Goal: Information Seeking & Learning: Learn about a topic

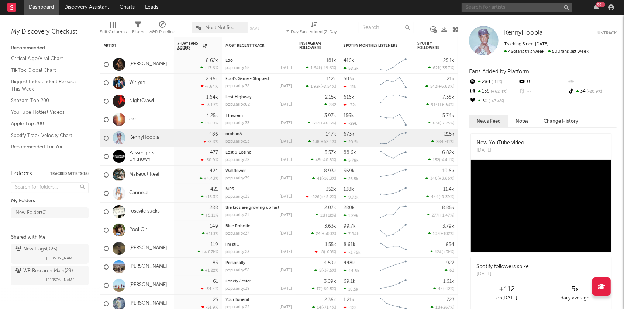
click at [493, 5] on input "text" at bounding box center [516, 7] width 111 height 9
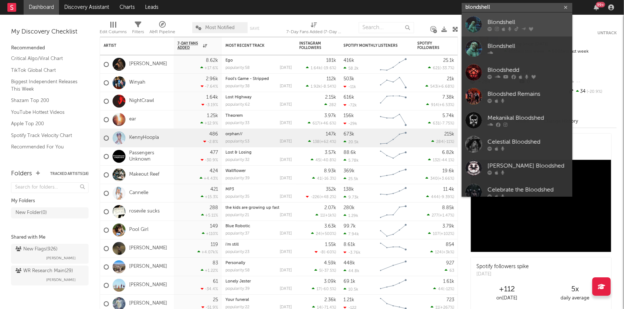
type input "blondshell"
click at [494, 21] on div "Blondshell" at bounding box center [527, 22] width 81 height 9
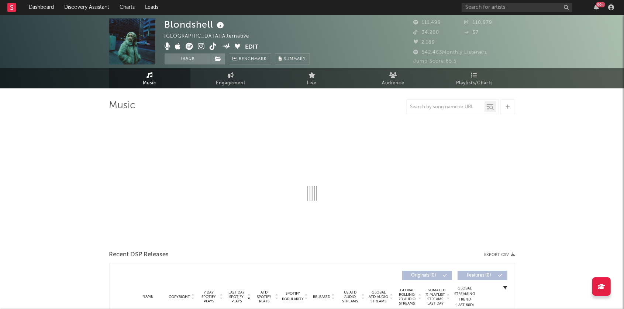
select select "6m"
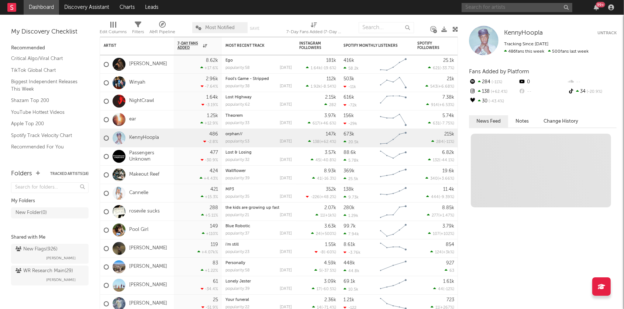
click at [480, 6] on input "text" at bounding box center [516, 7] width 111 height 9
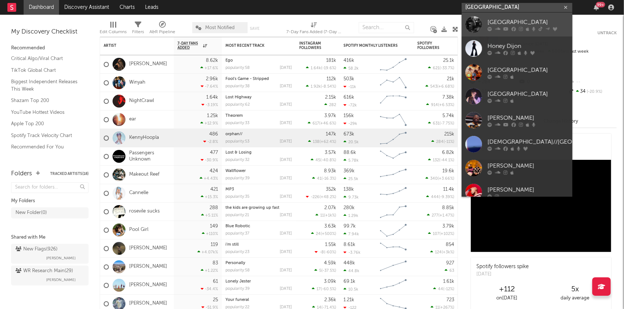
type input "[GEOGRAPHIC_DATA]"
click at [484, 24] on link "[GEOGRAPHIC_DATA]" at bounding box center [516, 25] width 111 height 24
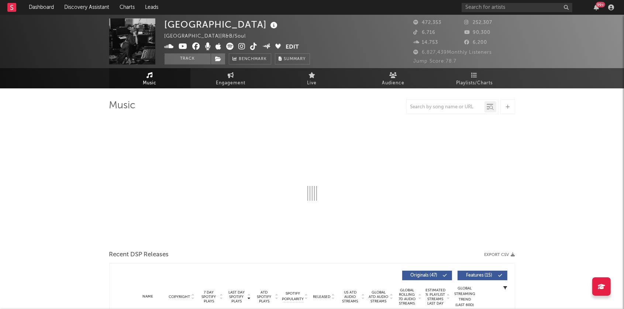
select select "6m"
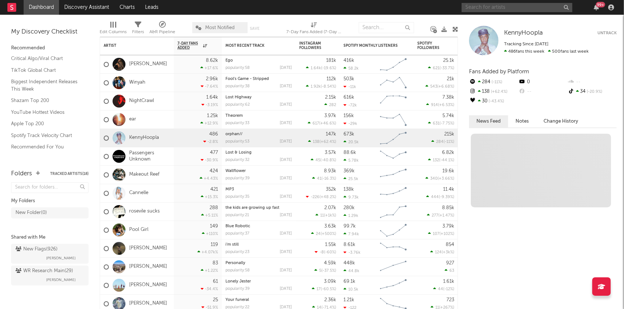
click at [479, 7] on input "text" at bounding box center [516, 7] width 111 height 9
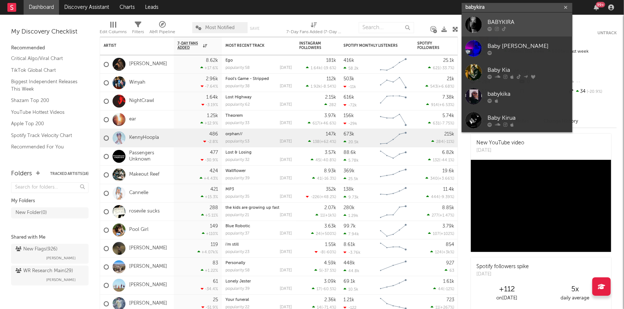
type input "babykira"
click at [493, 23] on div "BABYKIRA" at bounding box center [527, 22] width 81 height 9
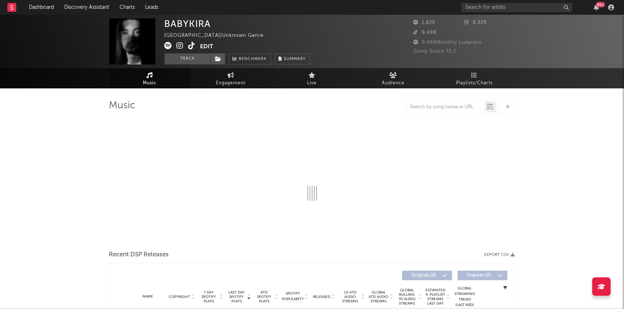
select select "1w"
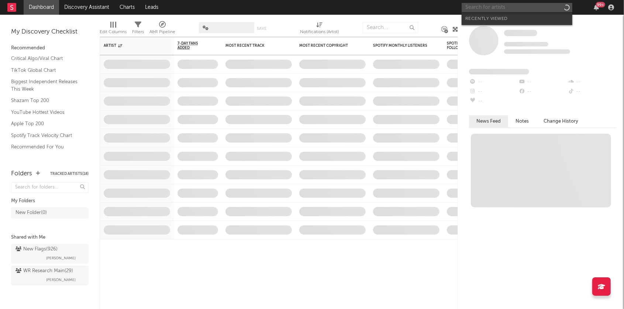
click at [489, 8] on input "text" at bounding box center [516, 7] width 111 height 9
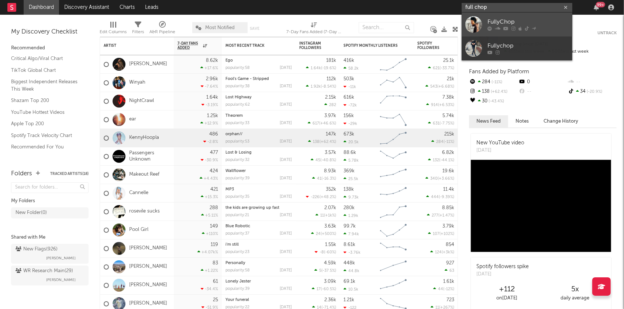
type input "full chop"
click at [503, 20] on div "FullyChop" at bounding box center [527, 22] width 81 height 9
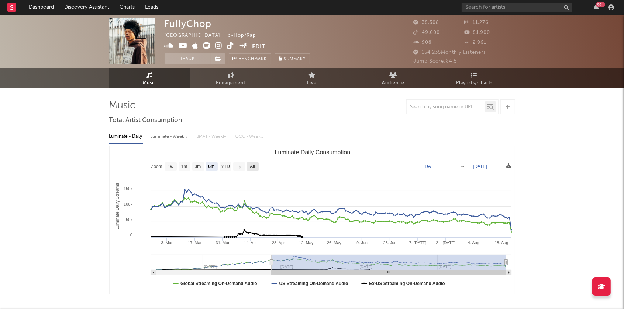
click at [251, 165] on text "All" at bounding box center [252, 166] width 5 height 5
select select "All"
type input "2024-11-26"
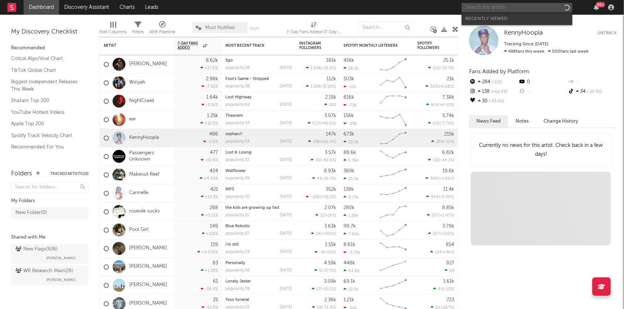
click at [506, 7] on input "text" at bounding box center [516, 7] width 111 height 9
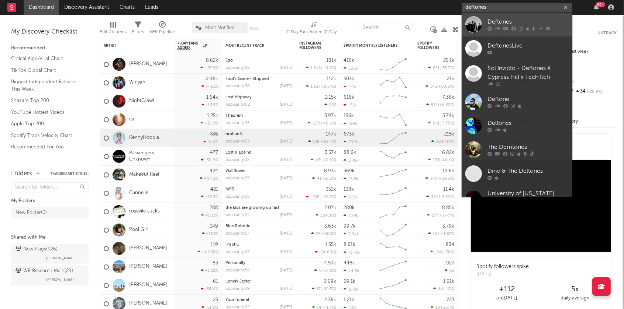
type input "deftones"
click at [510, 25] on div "Deftones" at bounding box center [527, 22] width 81 height 9
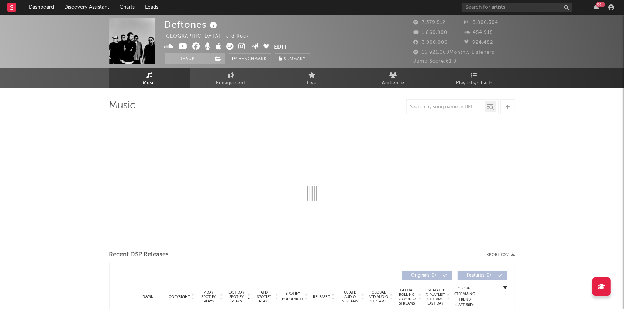
select select "6m"
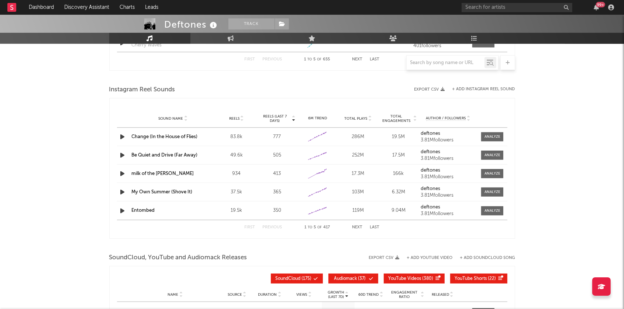
scroll to position [818, 0]
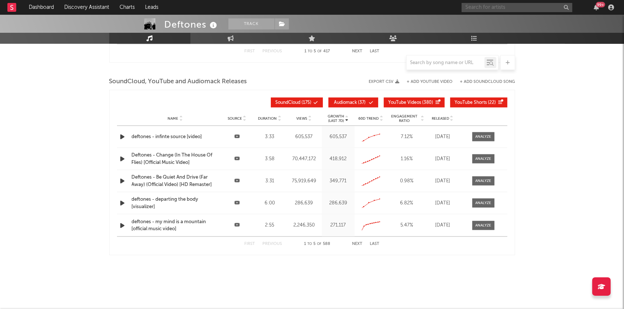
click at [471, 8] on input "text" at bounding box center [516, 7] width 111 height 9
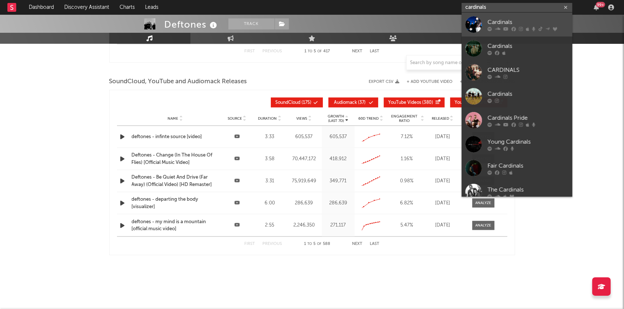
type input "cardinals"
click at [501, 21] on div "Cardinals" at bounding box center [527, 22] width 81 height 9
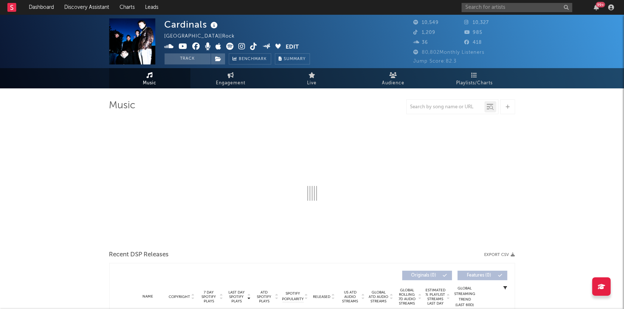
select select "6m"
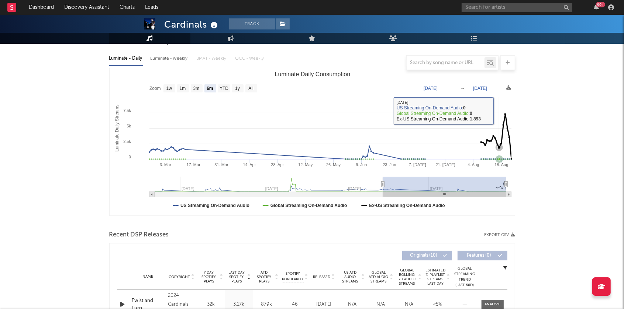
scroll to position [161, 0]
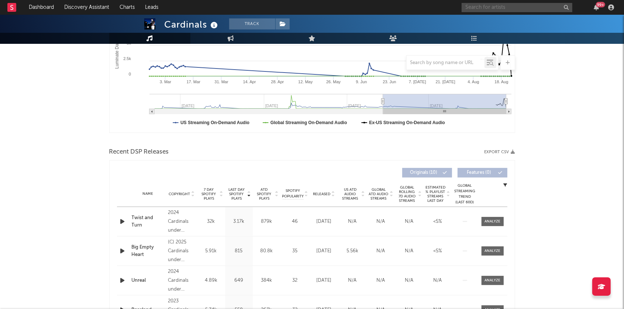
click at [484, 8] on input "text" at bounding box center [516, 7] width 111 height 9
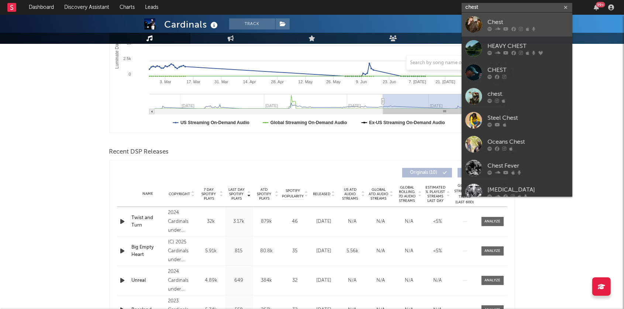
type input "chest"
click at [495, 21] on div "Chest" at bounding box center [527, 22] width 81 height 9
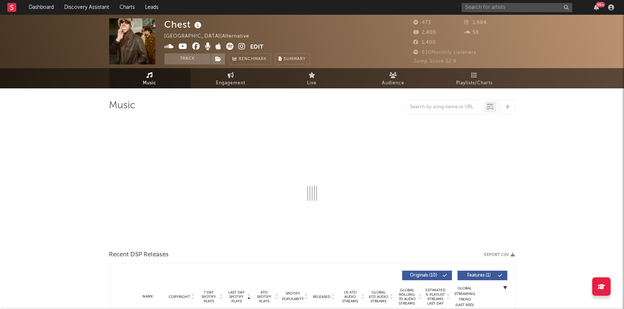
select select "1w"
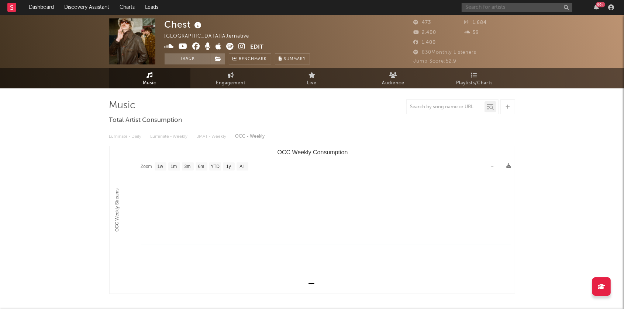
click at [480, 3] on input "text" at bounding box center [516, 7] width 111 height 9
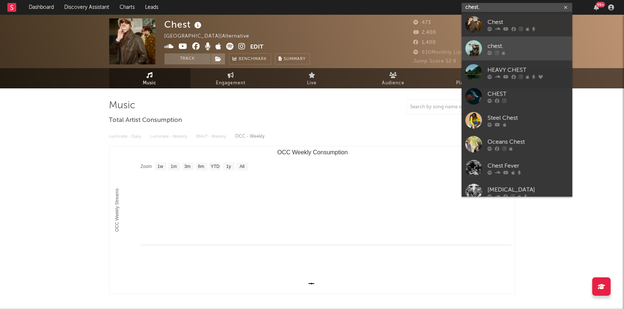
type input "chest."
click at [512, 46] on div "chest." at bounding box center [527, 46] width 81 height 9
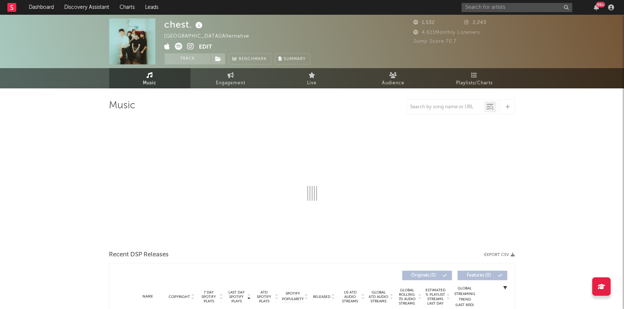
select select "1w"
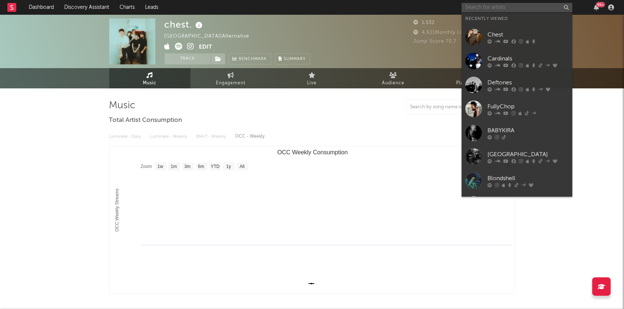
click at [470, 6] on input "text" at bounding box center [516, 7] width 111 height 9
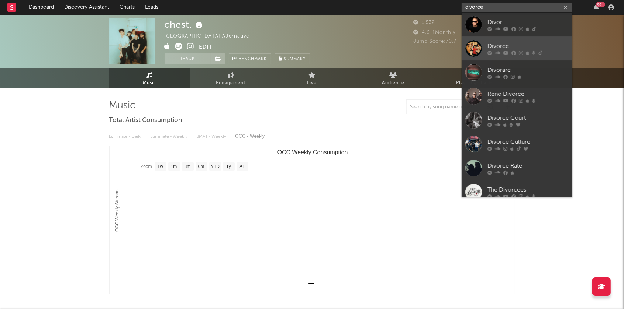
type input "divorce"
click at [508, 52] on icon at bounding box center [505, 53] width 5 height 4
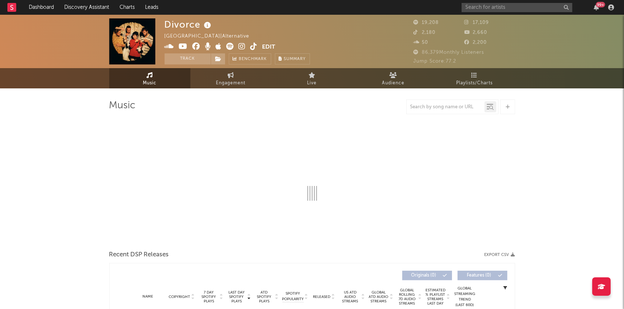
select select "6m"
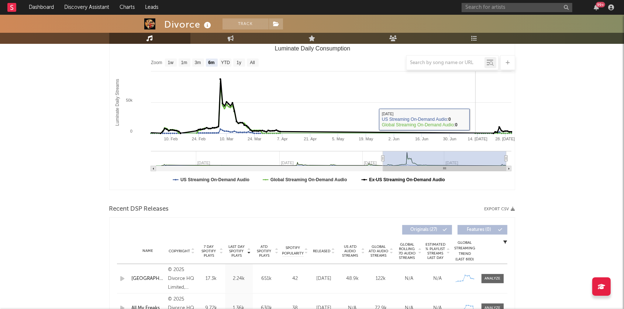
scroll to position [141, 0]
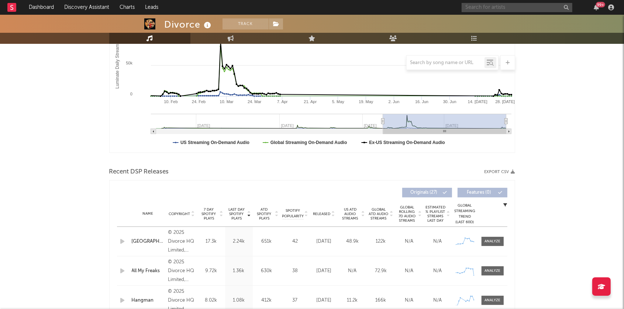
click at [504, 9] on input "text" at bounding box center [516, 7] width 111 height 9
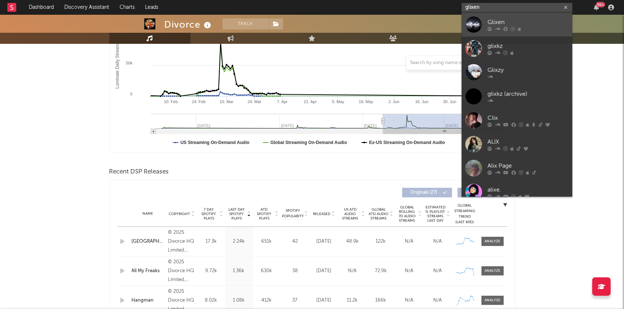
type input "glixen"
click at [520, 22] on div "Glixen" at bounding box center [527, 22] width 81 height 9
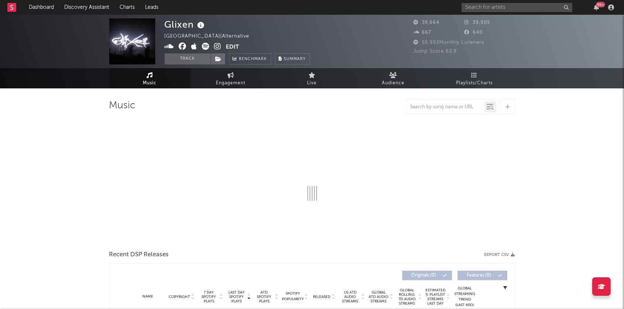
select select "6m"
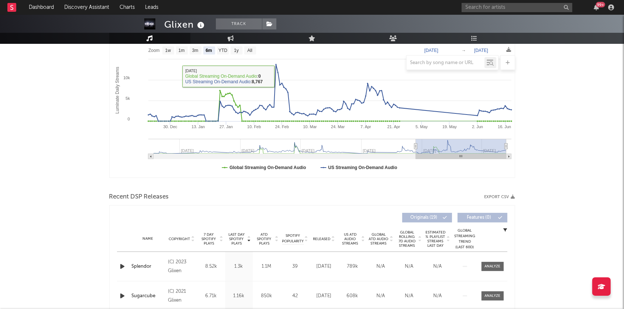
scroll to position [139, 0]
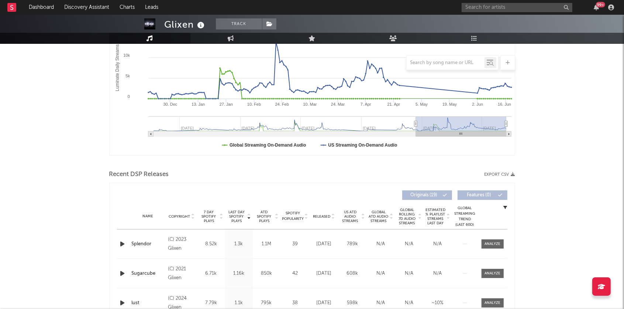
click at [331, 216] on icon at bounding box center [333, 215] width 4 height 3
click at [494, 6] on input "text" at bounding box center [516, 7] width 111 height 9
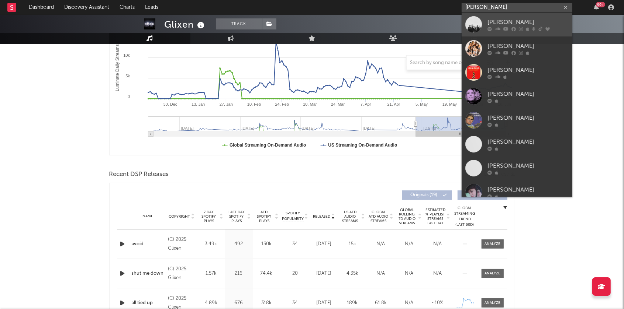
type input "maruja"
click at [519, 28] on icon at bounding box center [520, 29] width 4 height 4
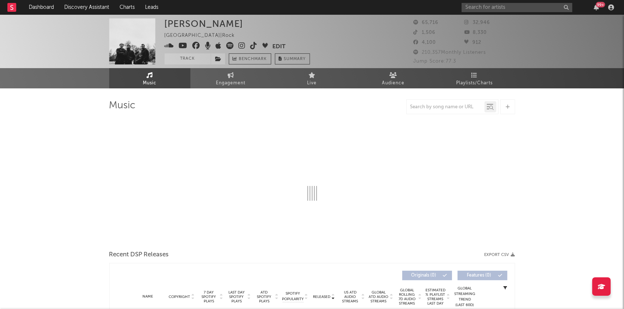
select select "6m"
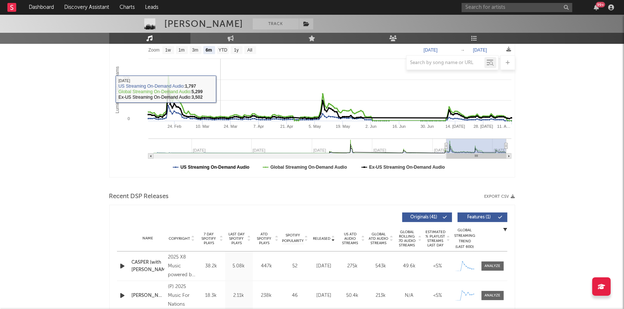
scroll to position [159, 0]
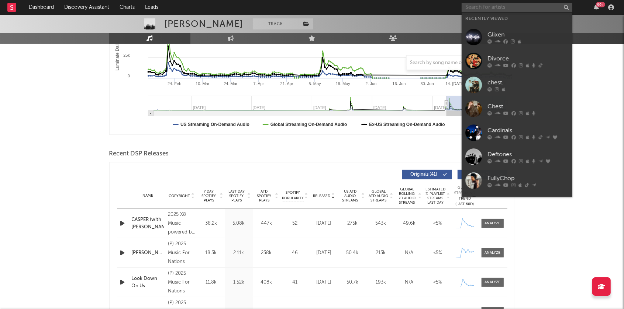
click at [476, 4] on input "text" at bounding box center [516, 7] width 111 height 9
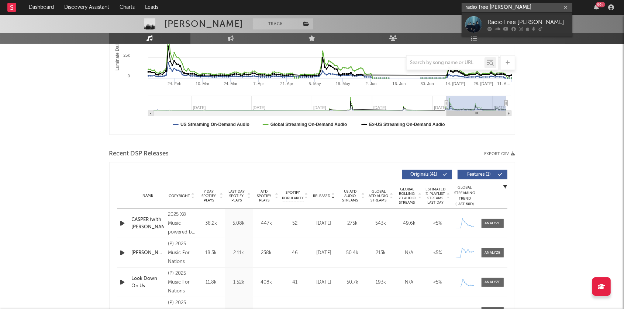
type input "radio free alice"
click at [491, 21] on div "Radio Free Alice" at bounding box center [527, 22] width 81 height 9
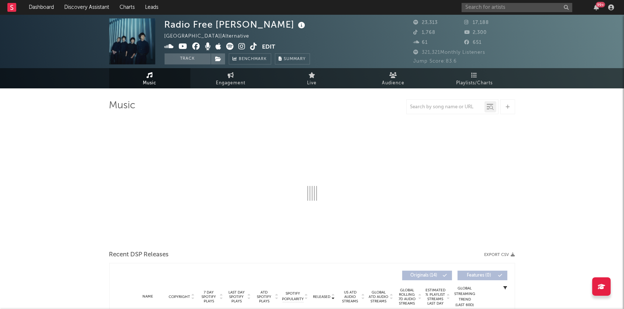
select select "6m"
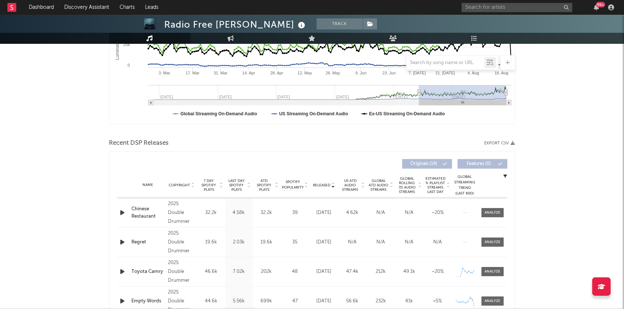
scroll to position [181, 0]
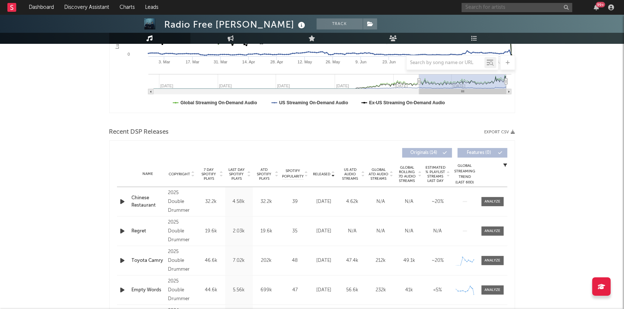
click at [482, 6] on input "text" at bounding box center [516, 7] width 111 height 9
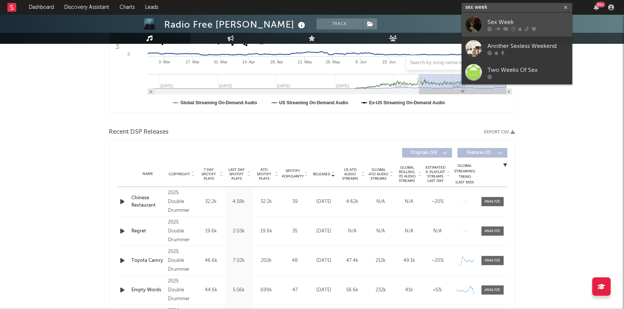
type input "sex week"
click at [498, 22] on div "Sex Week" at bounding box center [527, 22] width 81 height 9
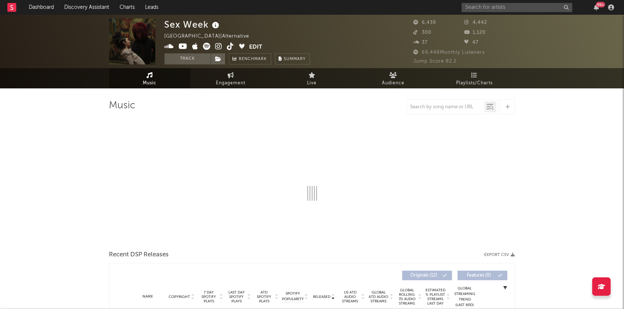
select select "6m"
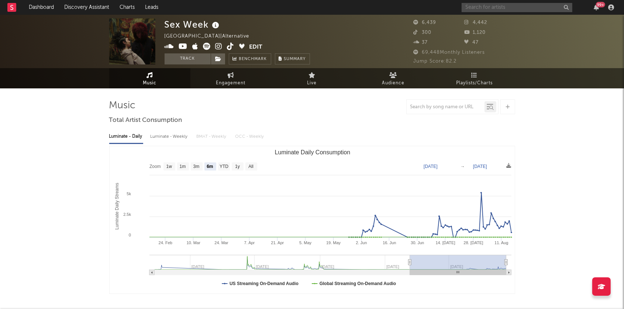
click at [499, 4] on input "text" at bounding box center [516, 7] width 111 height 9
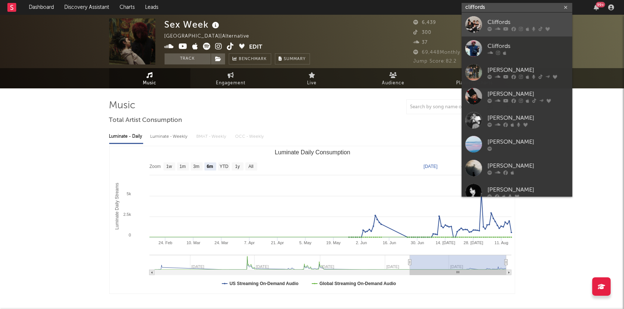
type input "cliffords"
click at [496, 27] on icon at bounding box center [497, 29] width 6 height 4
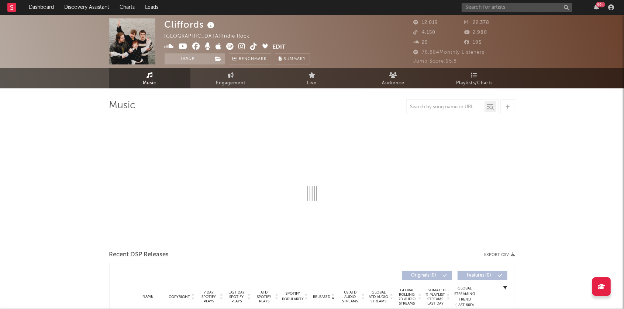
select select "1w"
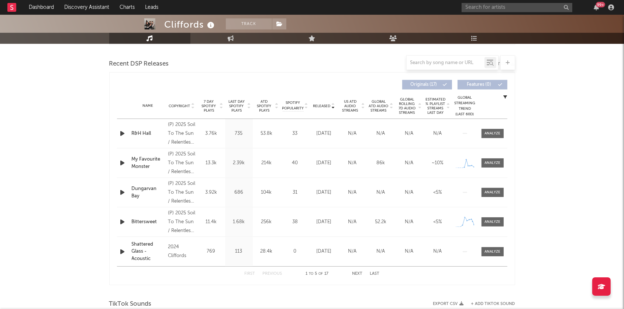
scroll to position [258, 0]
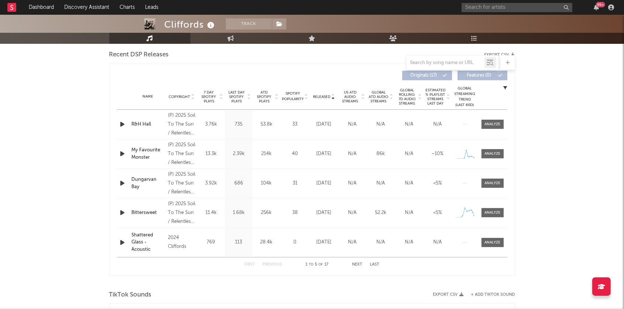
click at [191, 95] on icon at bounding box center [193, 95] width 4 height 3
click at [334, 93] on div "Name Copyright Label Album Names Composer Names 7 Day Spotify Plays Last Day Sp…" at bounding box center [312, 97] width 390 height 26
click at [333, 97] on icon at bounding box center [333, 98] width 4 height 3
click at [333, 96] on icon at bounding box center [333, 95] width 4 height 3
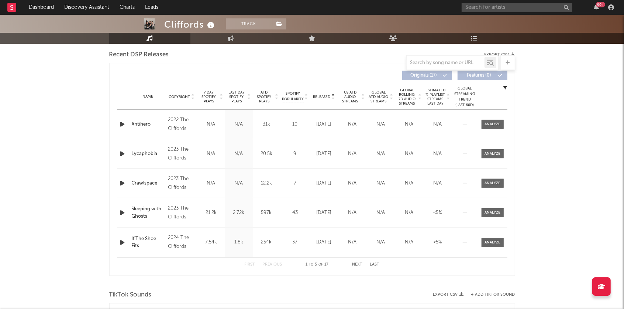
click at [333, 97] on icon at bounding box center [333, 98] width 4 height 3
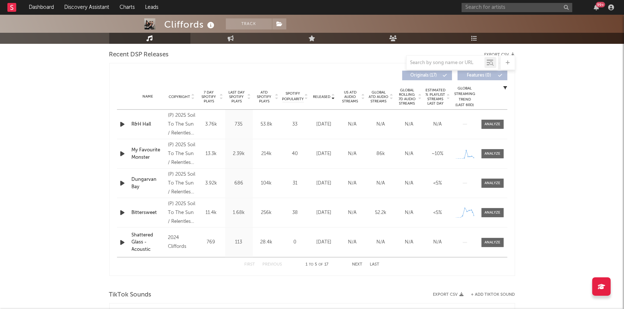
click at [333, 96] on icon at bounding box center [333, 95] width 4 height 3
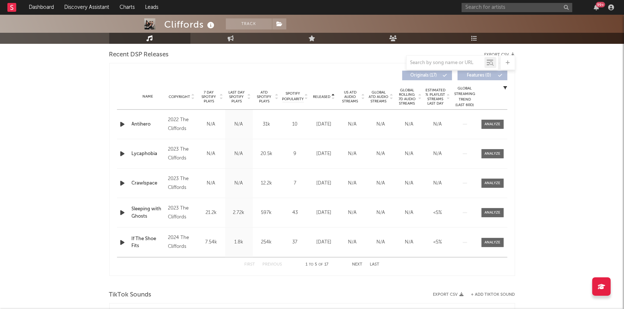
click at [333, 97] on icon at bounding box center [333, 98] width 4 height 3
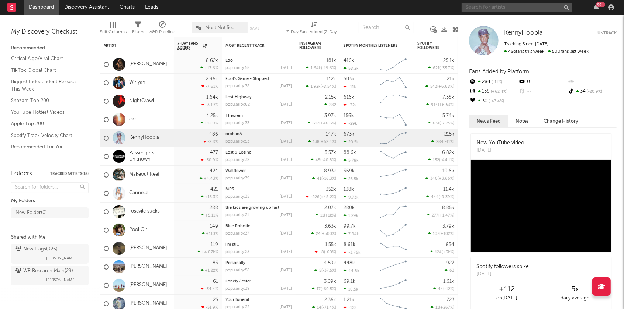
click at [482, 10] on input "text" at bounding box center [516, 7] width 111 height 9
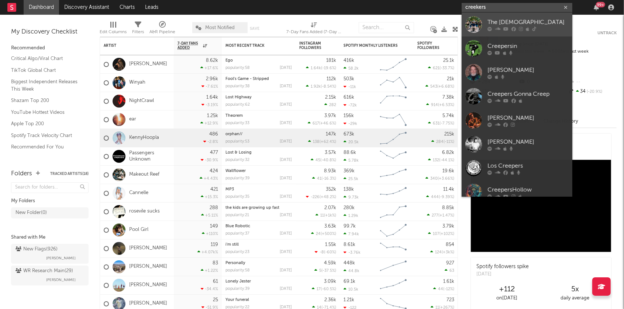
type input "creekers"
click at [487, 25] on link "The [DEMOGRAPHIC_DATA]" at bounding box center [516, 25] width 111 height 24
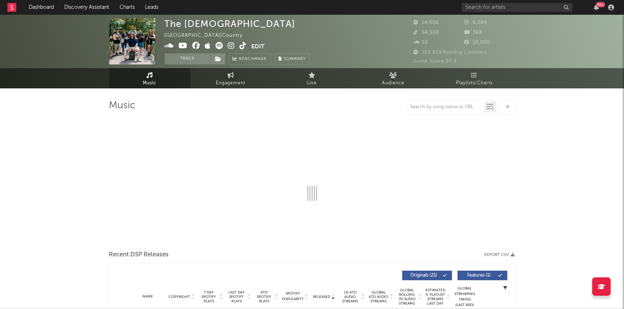
select select "6m"
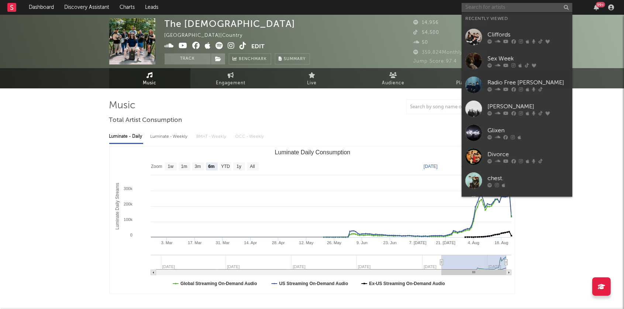
click at [518, 5] on input "text" at bounding box center [516, 7] width 111 height 9
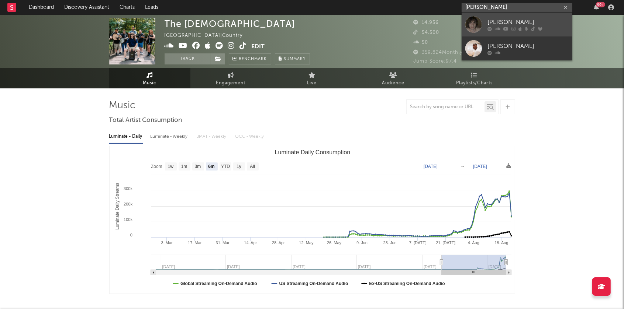
type input "cameron winter"
click at [513, 20] on div "[PERSON_NAME]" at bounding box center [527, 22] width 81 height 9
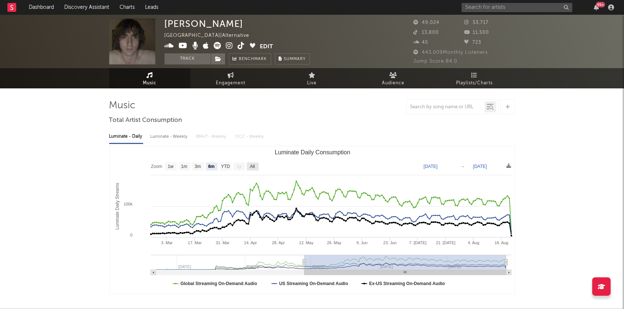
click at [253, 164] on text "All" at bounding box center [252, 166] width 5 height 5
select select "All"
type input "2024-10-13"
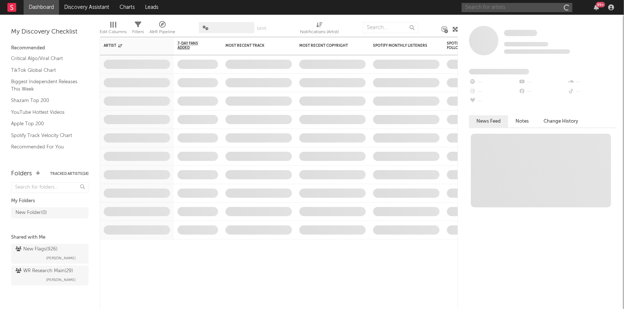
click at [520, 7] on input "text" at bounding box center [516, 7] width 111 height 9
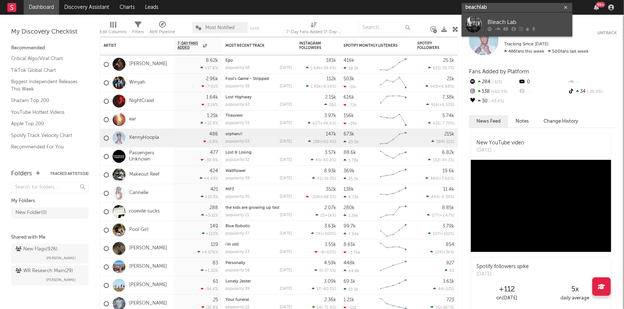
type input "beachlab"
click at [508, 31] on link "Bleach Lab" at bounding box center [516, 25] width 111 height 24
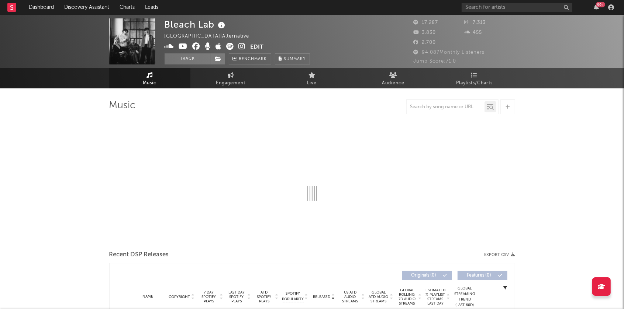
select select "6m"
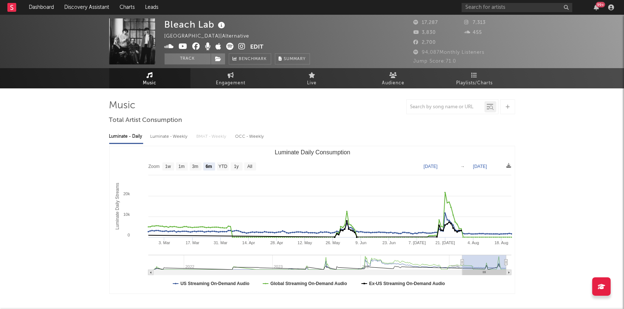
click at [243, 48] on icon at bounding box center [242, 46] width 7 height 7
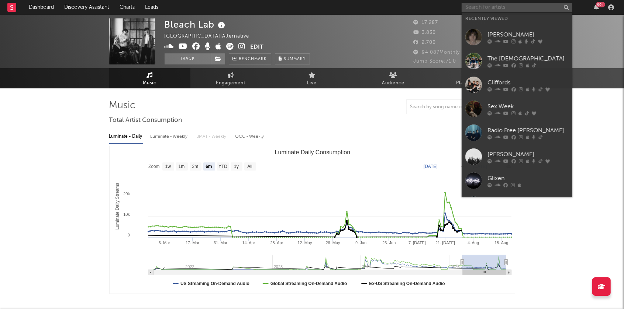
click at [482, 8] on input "text" at bounding box center [516, 7] width 111 height 9
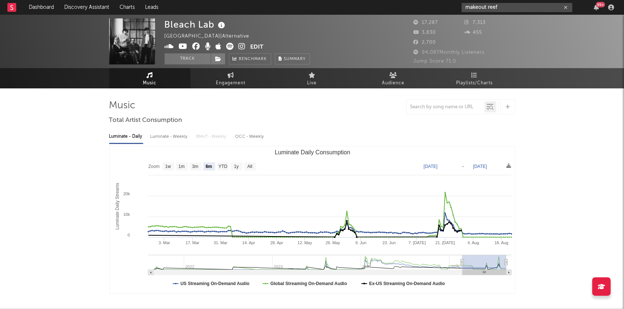
click at [503, 5] on input "makeout reef" at bounding box center [516, 7] width 111 height 9
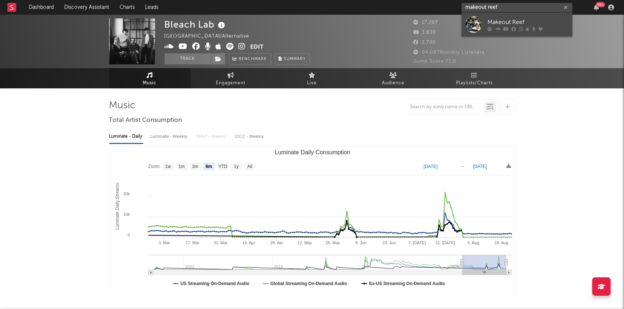
type input "makeout reef"
click at [502, 27] on div at bounding box center [527, 29] width 81 height 4
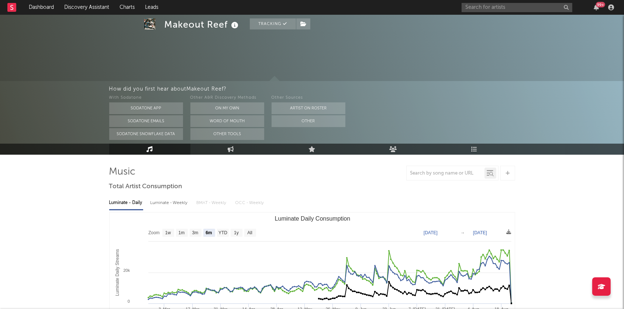
scroll to position [37, 0]
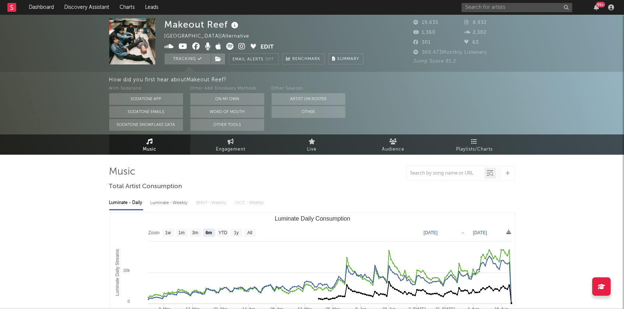
click at [243, 46] on icon at bounding box center [242, 46] width 7 height 7
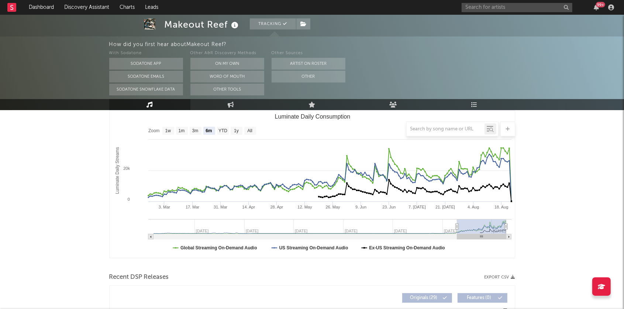
scroll to position [101, 0]
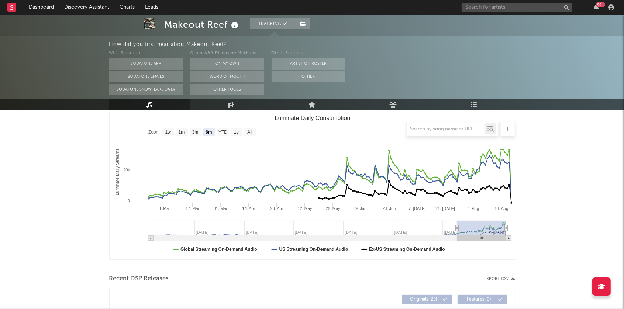
click at [249, 131] on div at bounding box center [312, 129] width 406 height 15
click at [250, 132] on div at bounding box center [312, 129] width 406 height 15
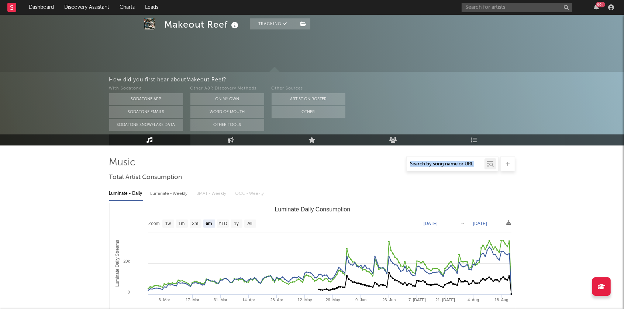
scroll to position [0, 0]
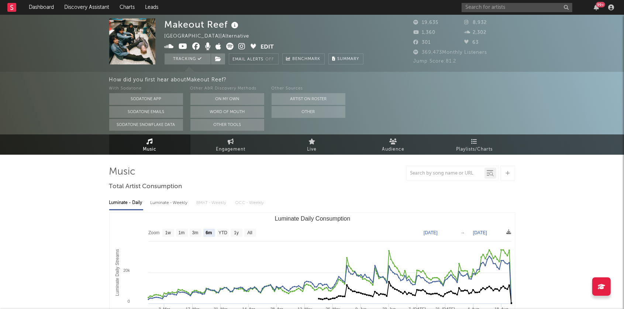
click at [311, 195] on div "Luminate - Daily Luminate - Weekly BMAT - Weekly OCC - Weekly Zoom 1w 1m 3m 6m …" at bounding box center [312, 277] width 406 height 169
click at [251, 234] on text "All" at bounding box center [249, 233] width 5 height 5
select select "All"
type input "2022-01-30"
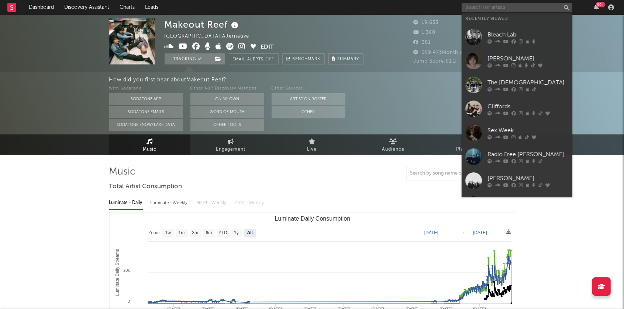
click at [475, 9] on input "text" at bounding box center [516, 7] width 111 height 9
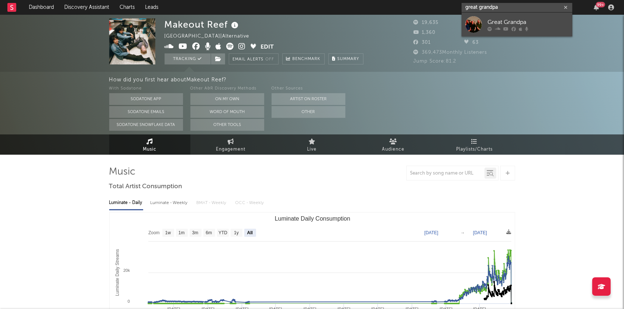
type input "great grandpa"
click at [532, 26] on div "Great Grandpa" at bounding box center [527, 22] width 81 height 9
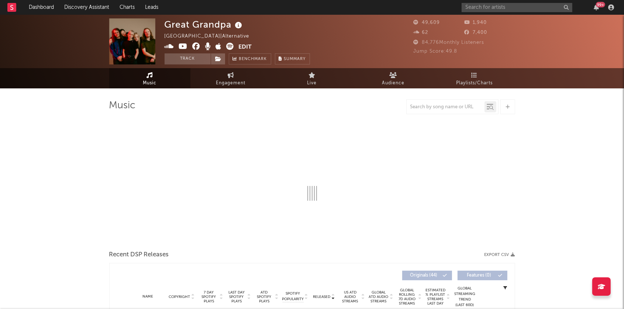
select select "6m"
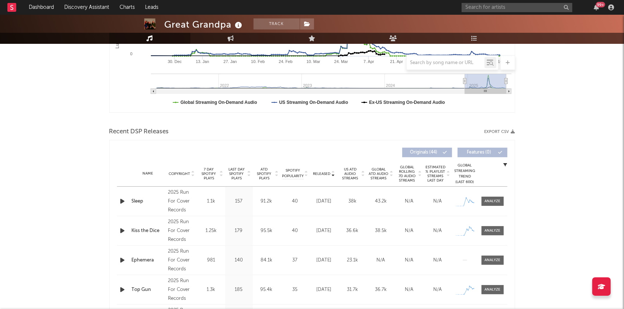
scroll to position [189, 0]
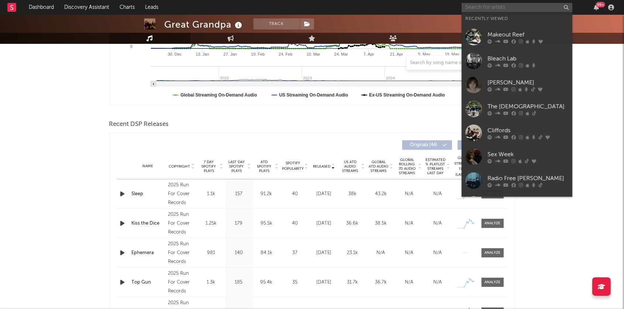
click at [483, 9] on input "text" at bounding box center [516, 7] width 111 height 9
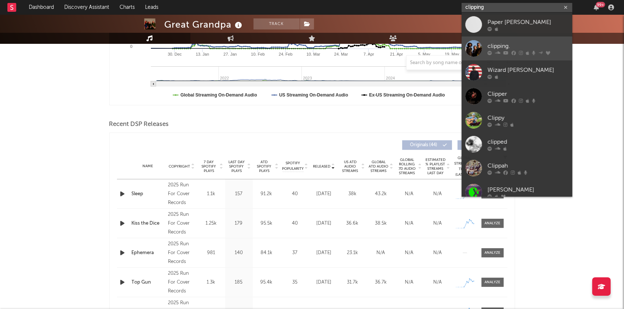
type input "clipping"
click at [512, 46] on div "clipping." at bounding box center [527, 46] width 81 height 9
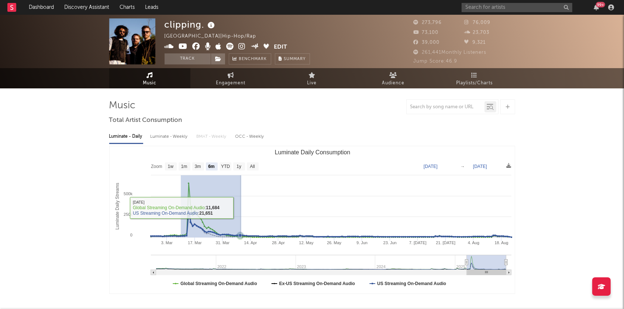
drag, startPoint x: 180, startPoint y: 204, endPoint x: 241, endPoint y: 208, distance: 60.6
click at [241, 208] on rect "Luminate Daily Consumption" at bounding box center [312, 219] width 405 height 147
select select "1m"
type input "2025-03-10"
type input "2025-04-09"
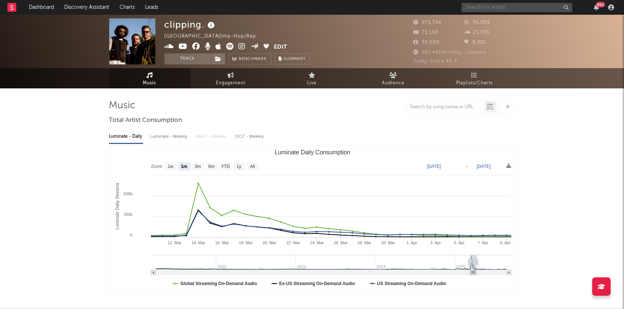
click at [483, 8] on input "text" at bounding box center [516, 7] width 111 height 9
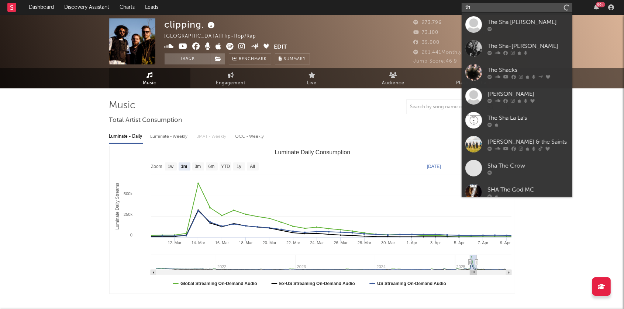
type input "t"
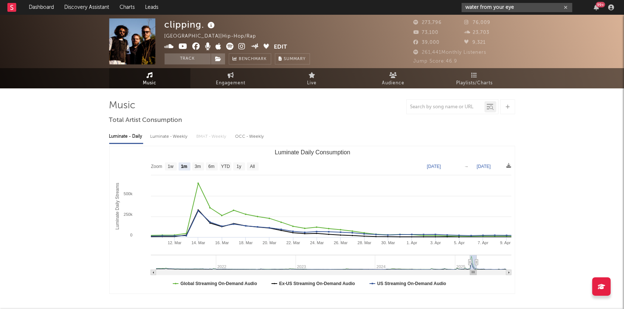
click at [519, 7] on input "water from your eye" at bounding box center [516, 7] width 111 height 9
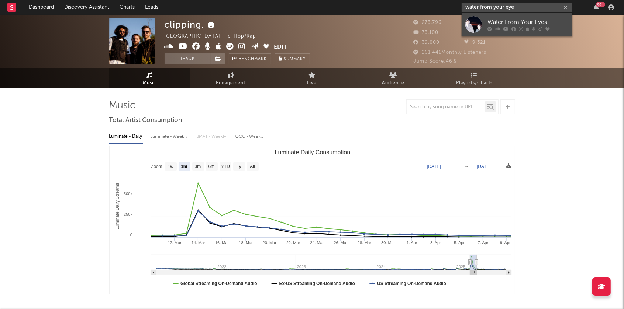
type input "water from your eye"
click at [516, 22] on div "Water From Your Eyes" at bounding box center [527, 22] width 81 height 9
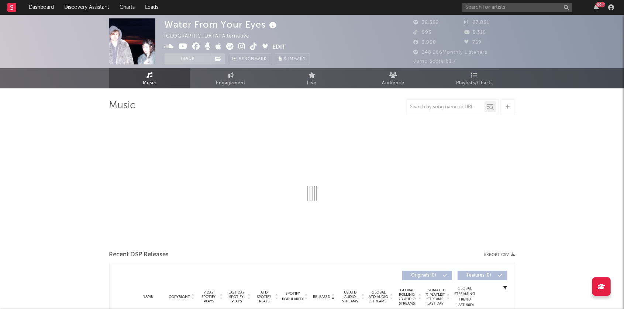
select select "6m"
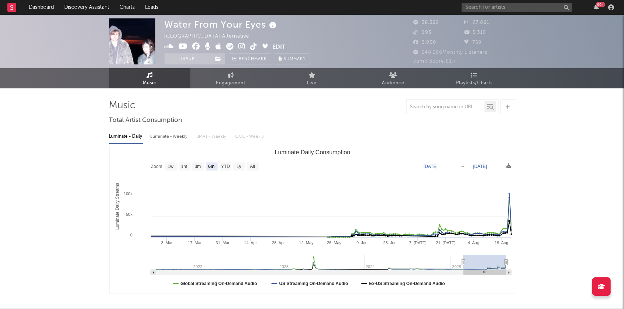
click at [240, 46] on icon at bounding box center [242, 46] width 7 height 7
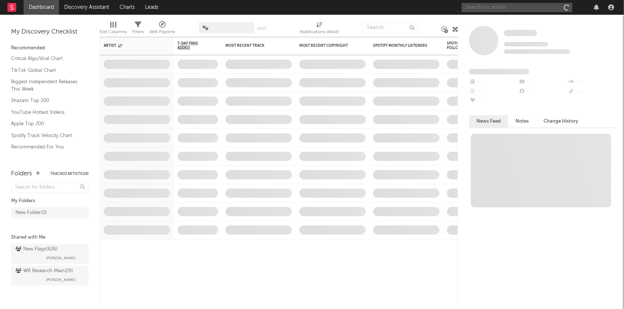
click at [519, 10] on input "text" at bounding box center [516, 7] width 111 height 9
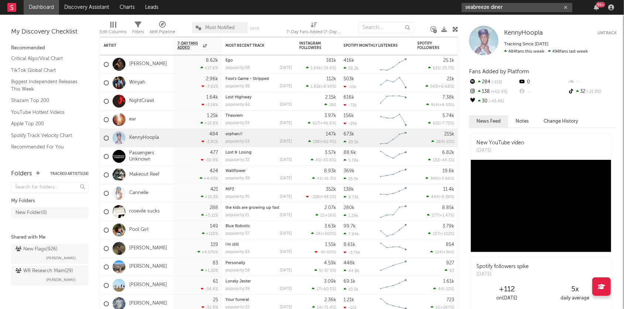
click at [513, 10] on input "seabreeze diner" at bounding box center [516, 7] width 111 height 9
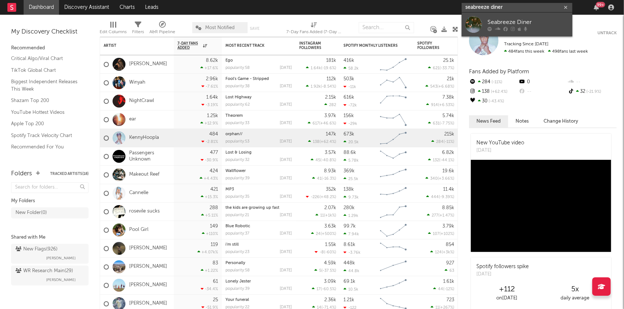
type input "seabreeze diner"
click at [507, 27] on div at bounding box center [527, 29] width 81 height 4
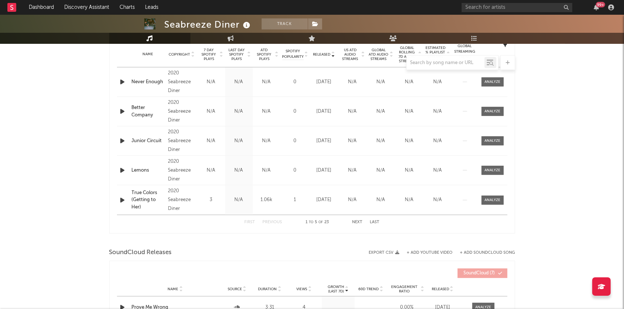
scroll to position [299, 0]
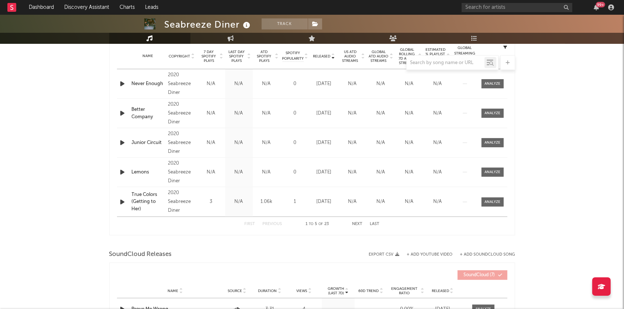
click at [333, 55] on div at bounding box center [312, 62] width 406 height 15
click at [333, 56] on div at bounding box center [312, 62] width 406 height 15
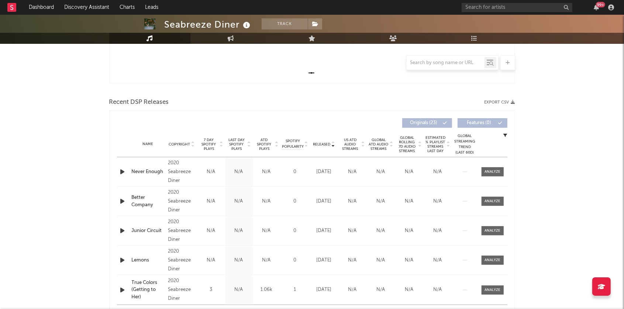
scroll to position [0, 0]
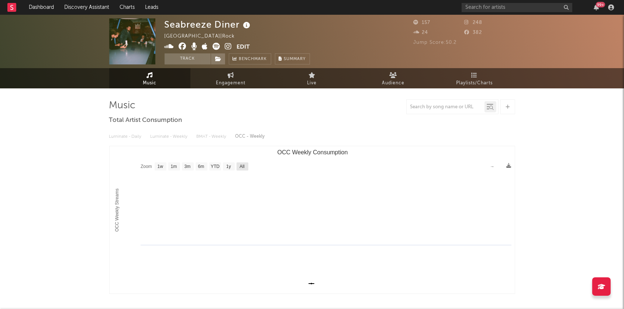
click at [243, 163] on rect "OCC Weekly Consumption" at bounding box center [242, 167] width 12 height 8
select select "All"
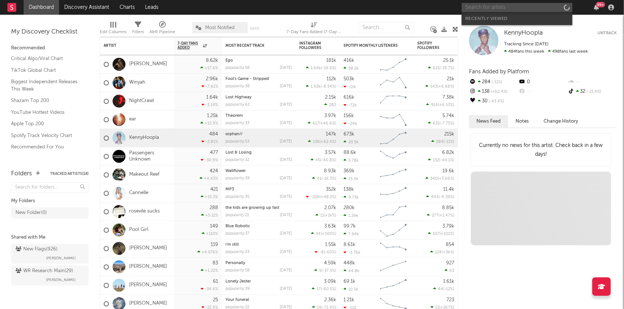
click at [478, 4] on input "text" at bounding box center [516, 7] width 111 height 9
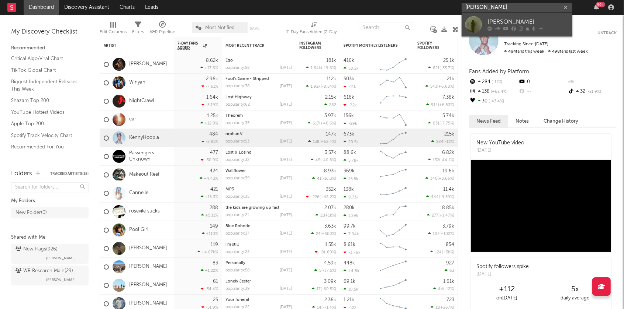
type input "[PERSON_NAME]"
click at [498, 22] on div "[PERSON_NAME]" at bounding box center [527, 22] width 81 height 9
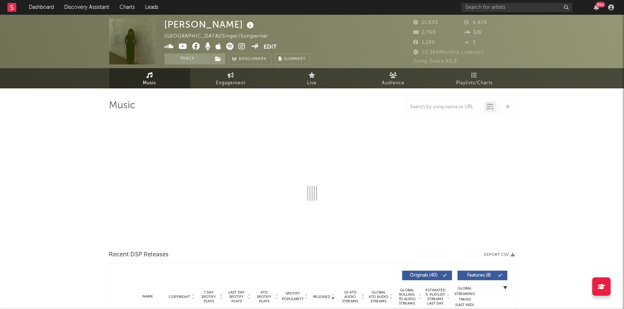
select select "6m"
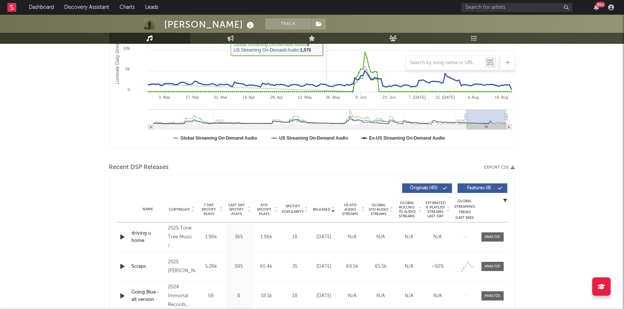
scroll to position [162, 0]
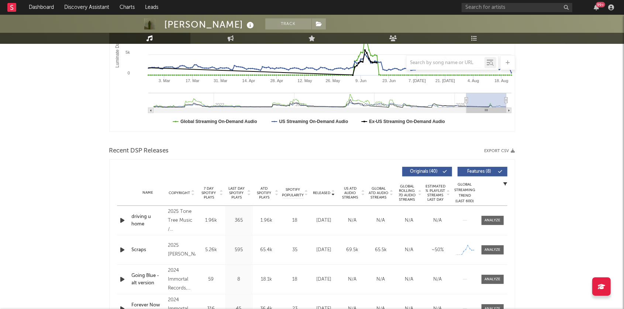
click at [192, 193] on icon at bounding box center [193, 194] width 4 height 3
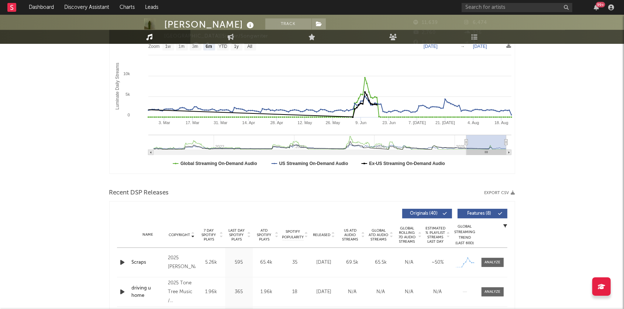
scroll to position [0, 0]
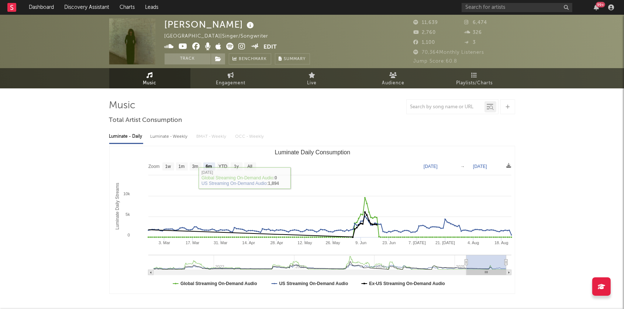
click at [240, 45] on icon at bounding box center [242, 46] width 7 height 7
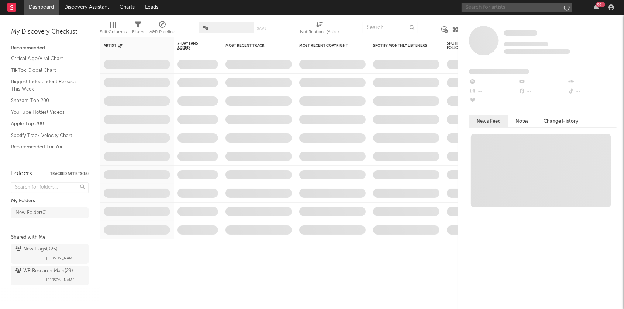
click at [501, 8] on input "text" at bounding box center [516, 7] width 111 height 9
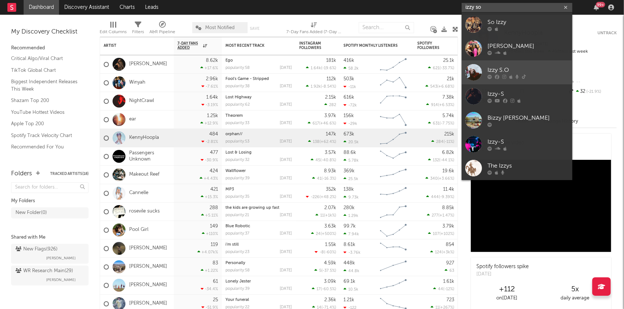
type input "izzy so"
click at [499, 69] on div "Izzy S.O" at bounding box center [527, 70] width 81 height 9
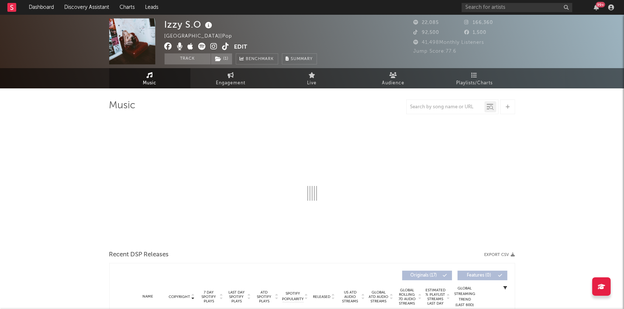
select select "6m"
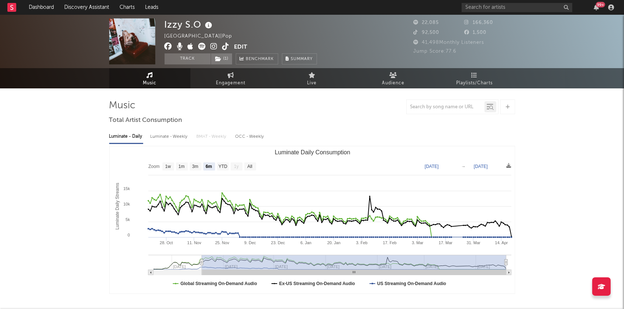
click at [214, 46] on icon at bounding box center [214, 46] width 7 height 7
